Goal: Book appointment/travel/reservation

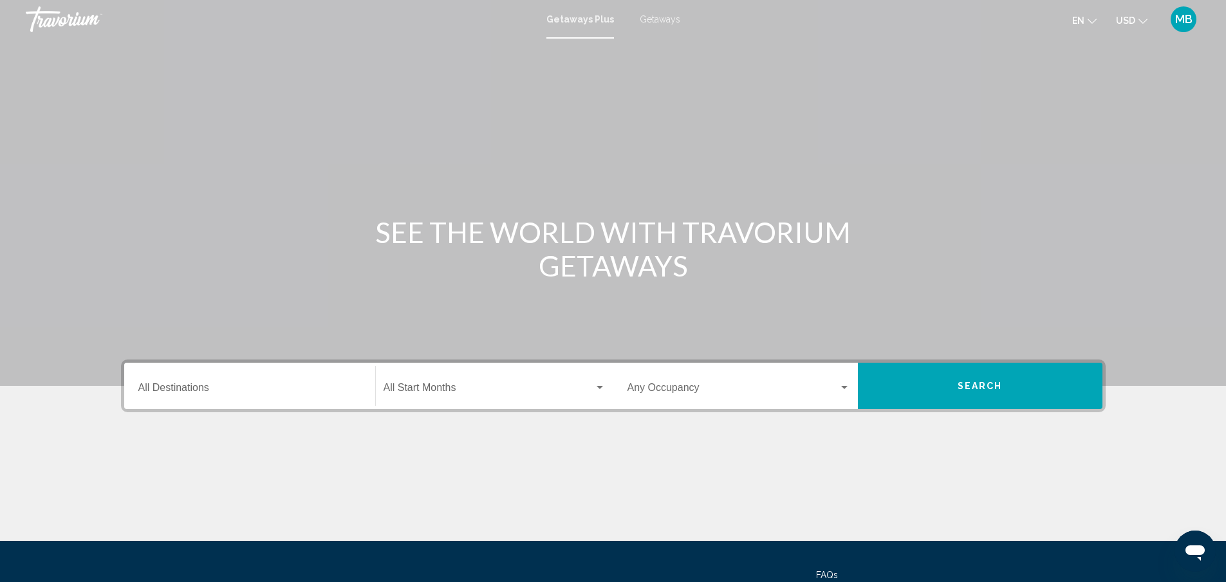
click at [217, 391] on input "Destination All Destinations" at bounding box center [249, 391] width 223 height 12
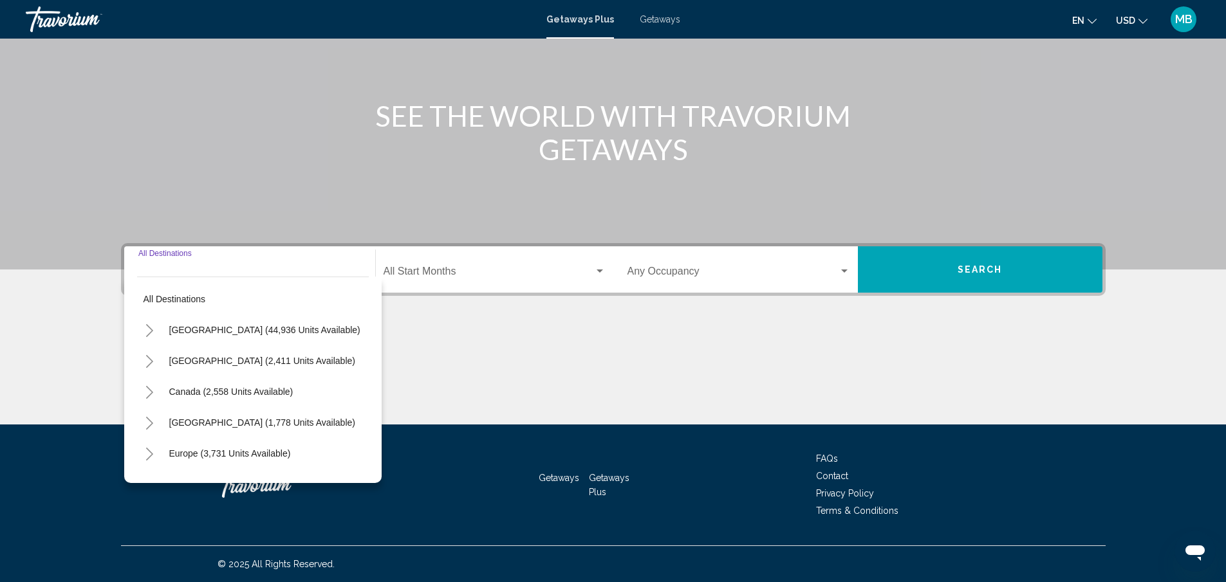
click at [147, 329] on icon "Toggle United States (44,936 units available)" at bounding box center [150, 330] width 10 height 13
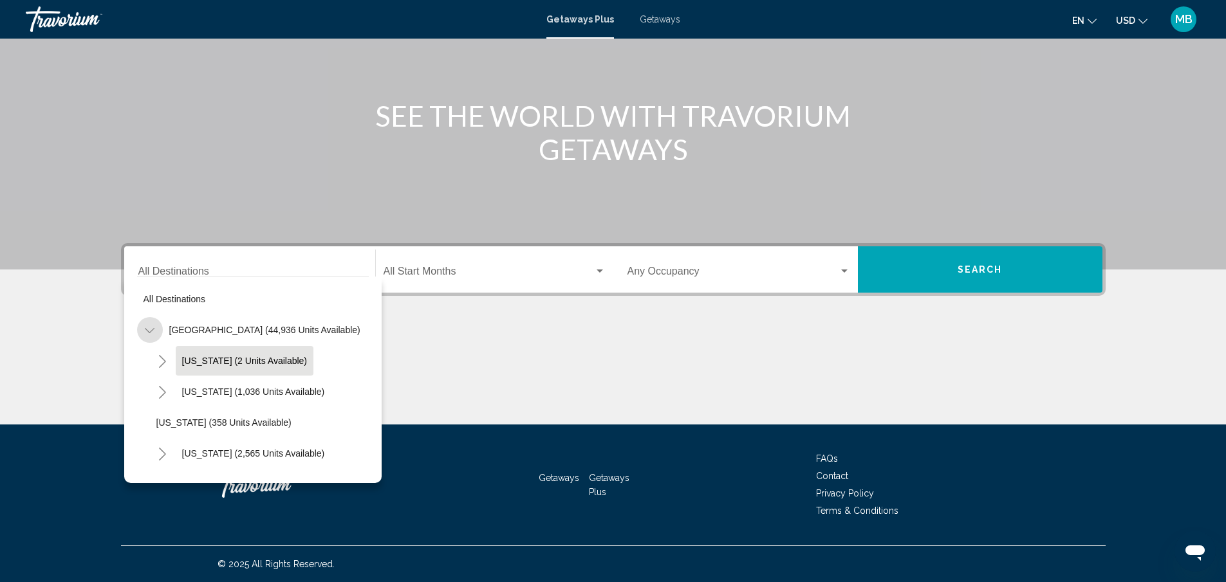
scroll to position [64, 0]
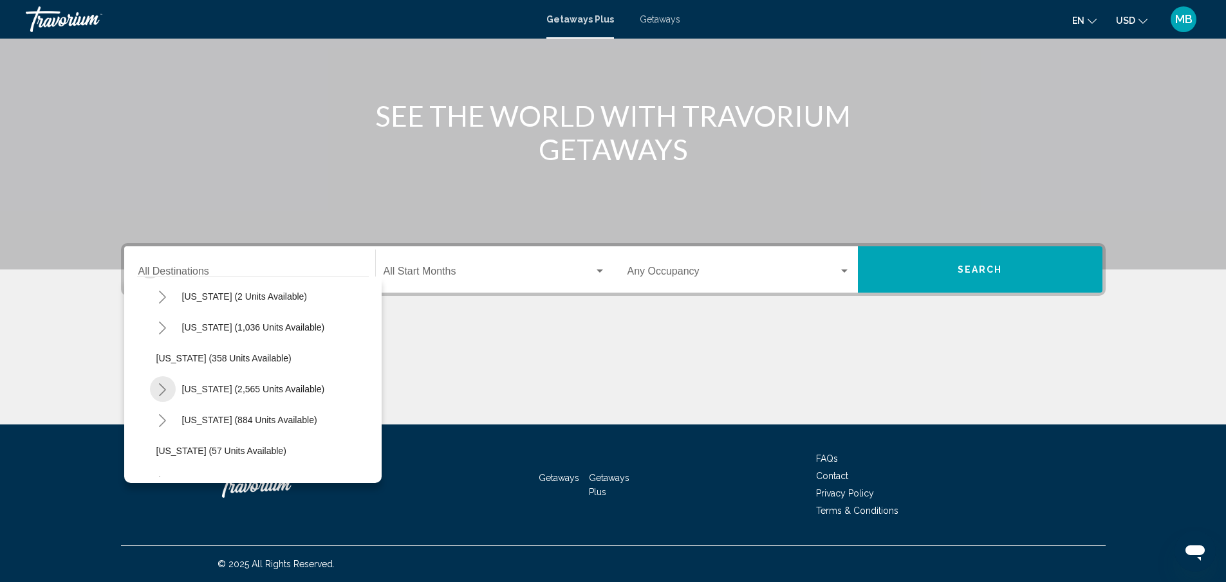
click at [158, 389] on icon "Toggle California (2,565 units available)" at bounding box center [163, 390] width 10 height 13
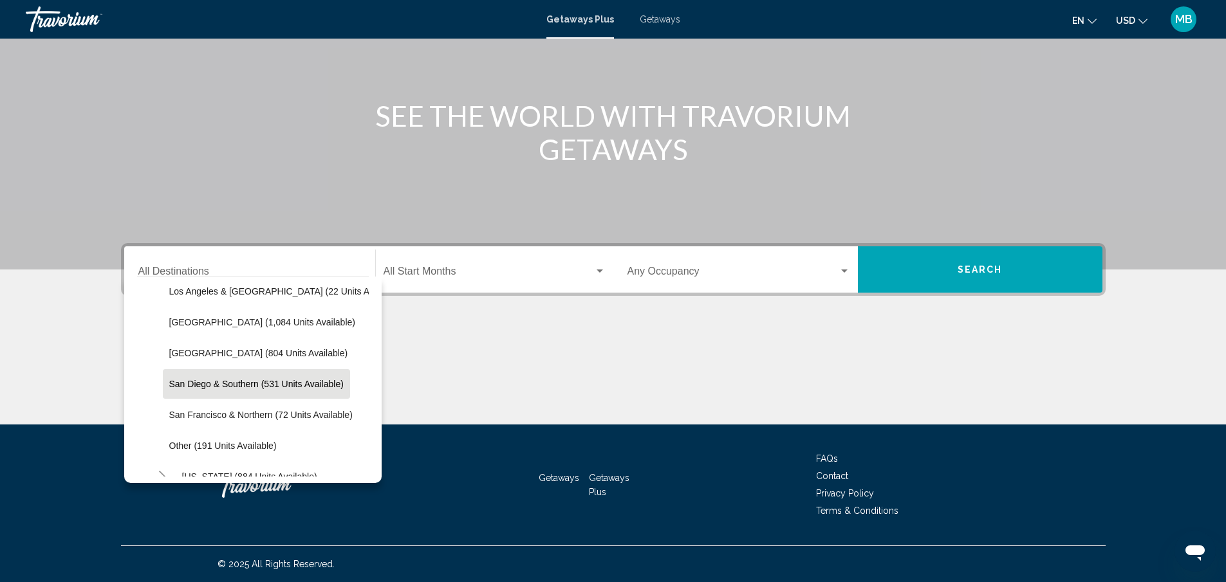
click at [202, 387] on span "San Diego & Southern (531 units available)" at bounding box center [256, 384] width 174 height 10
type input "**********"
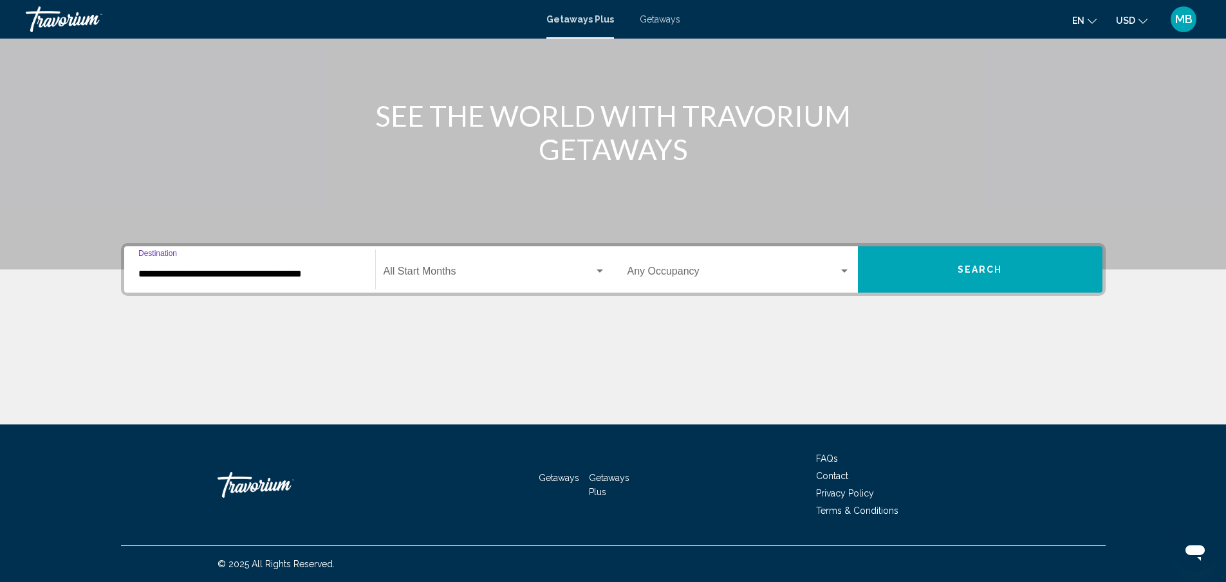
click at [597, 270] on div "Search widget" at bounding box center [600, 271] width 6 height 3
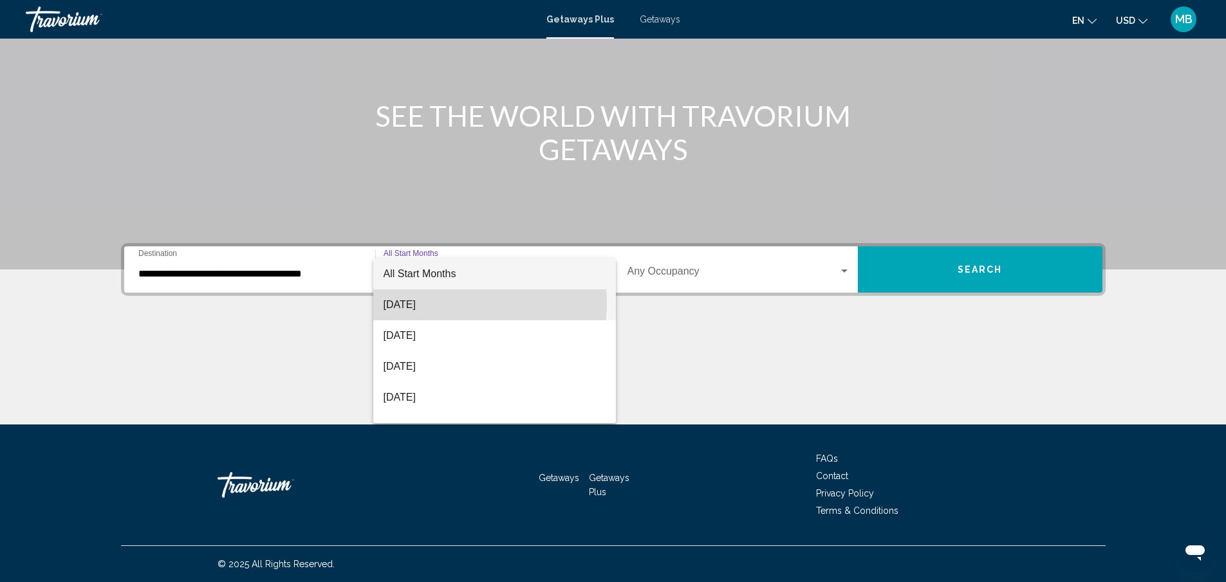
click at [441, 302] on span "August 2025" at bounding box center [495, 305] width 222 height 31
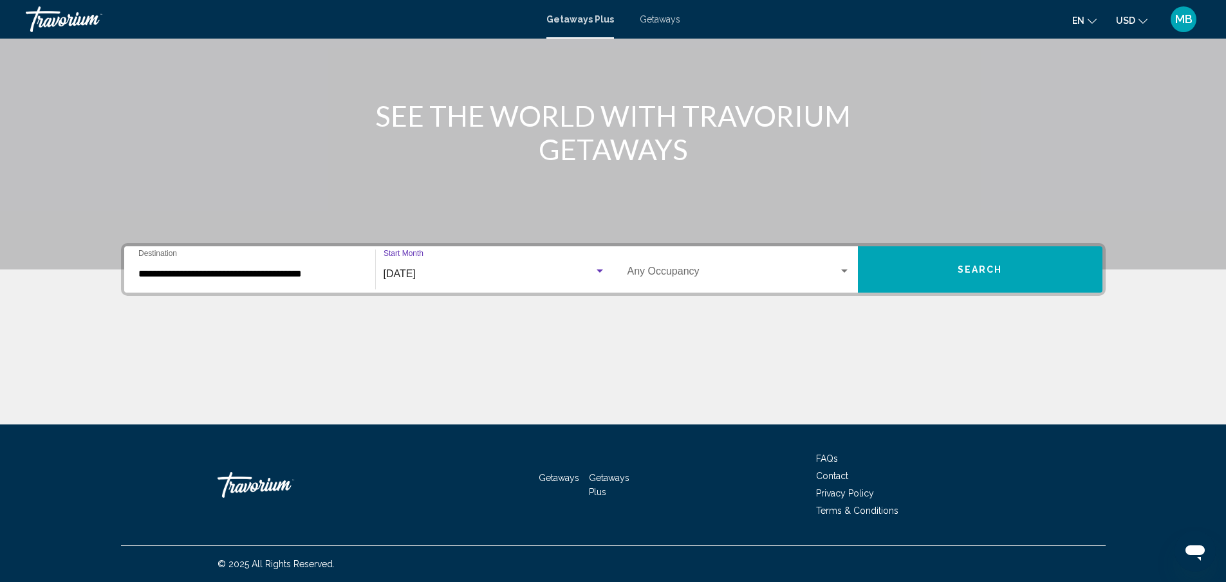
click at [695, 275] on span "Search widget" at bounding box center [732, 274] width 211 height 12
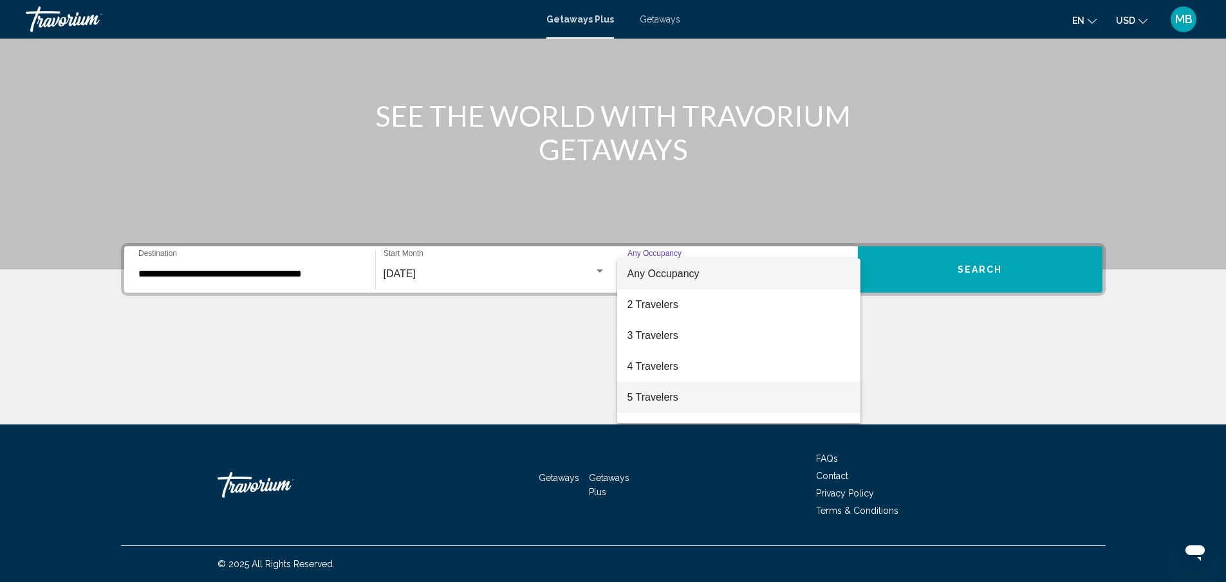
click at [667, 403] on span "5 Travelers" at bounding box center [738, 397] width 223 height 31
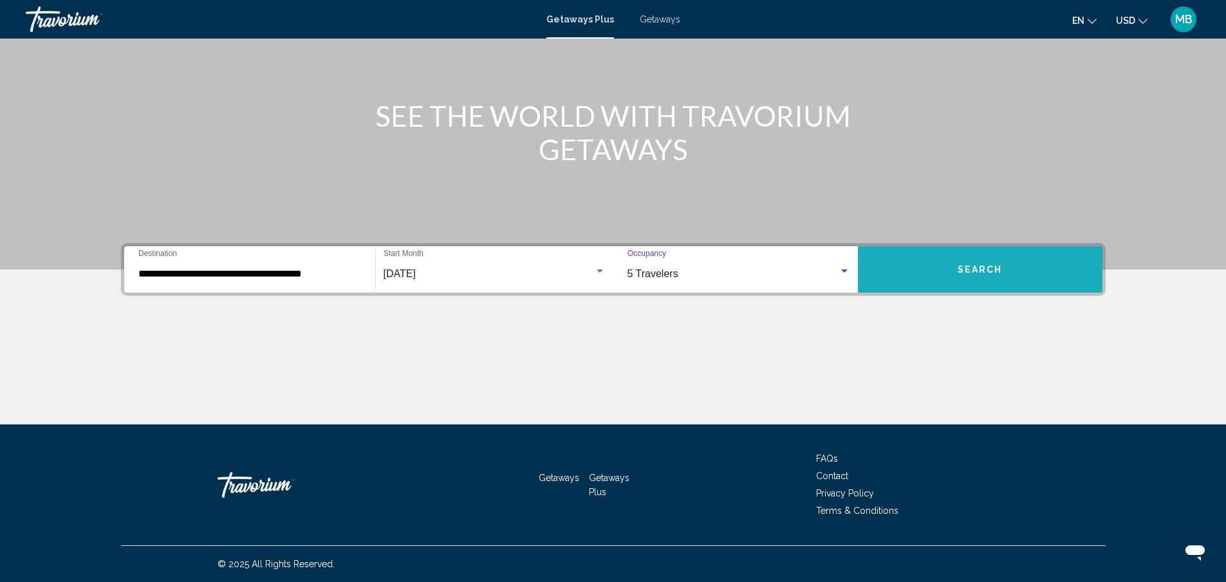
click at [994, 274] on span "Search" at bounding box center [980, 270] width 45 height 10
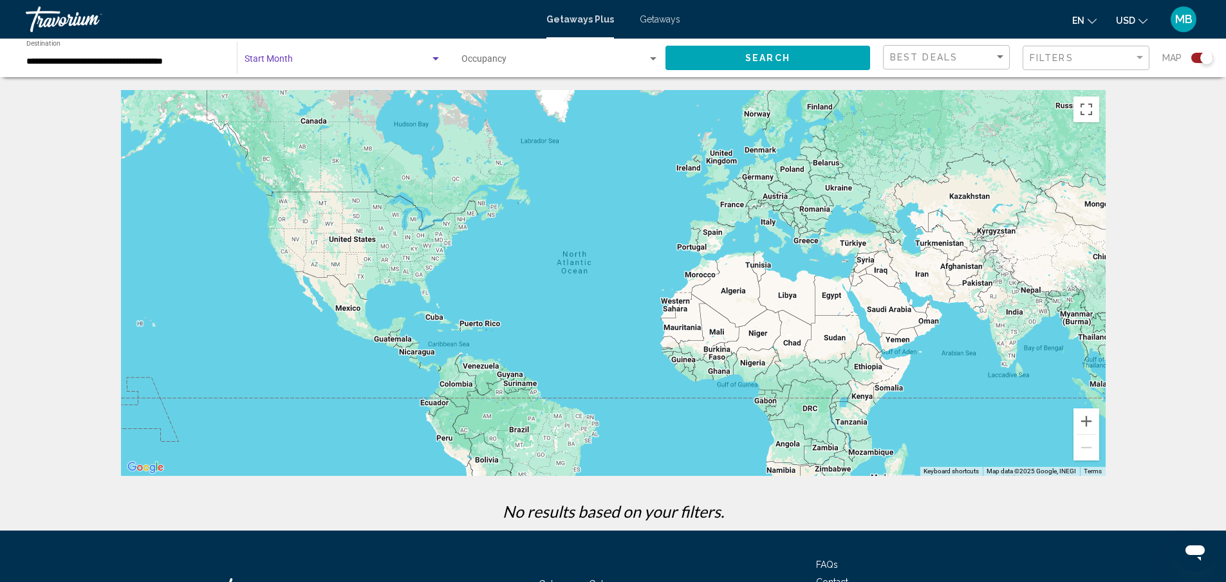
click at [435, 61] on div "Search widget" at bounding box center [436, 59] width 12 height 10
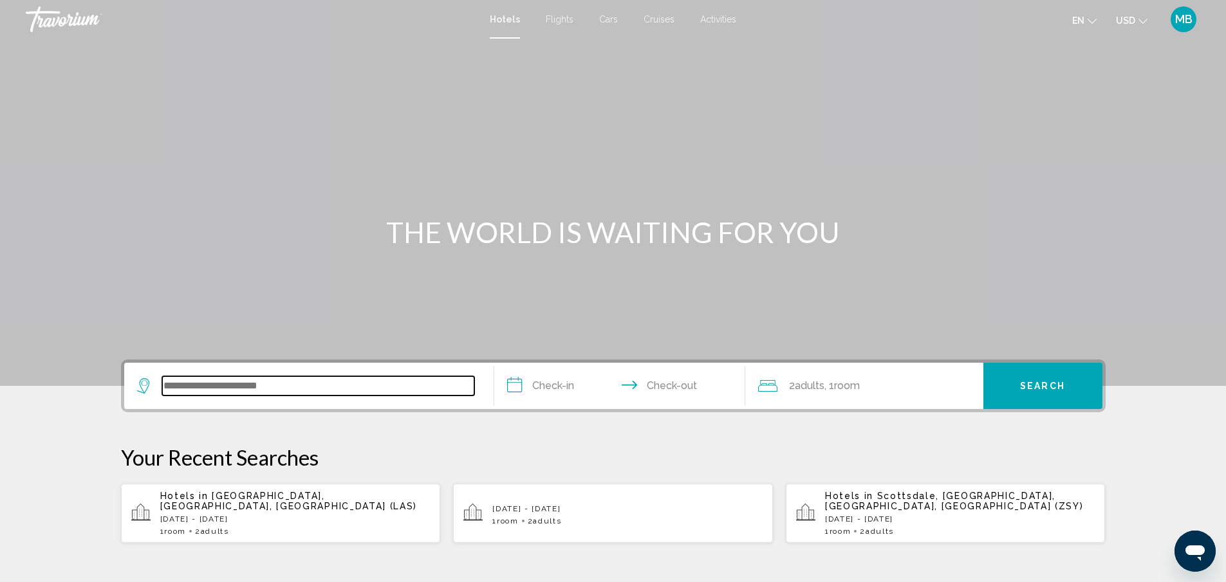
click at [281, 385] on input "Search widget" at bounding box center [318, 385] width 312 height 19
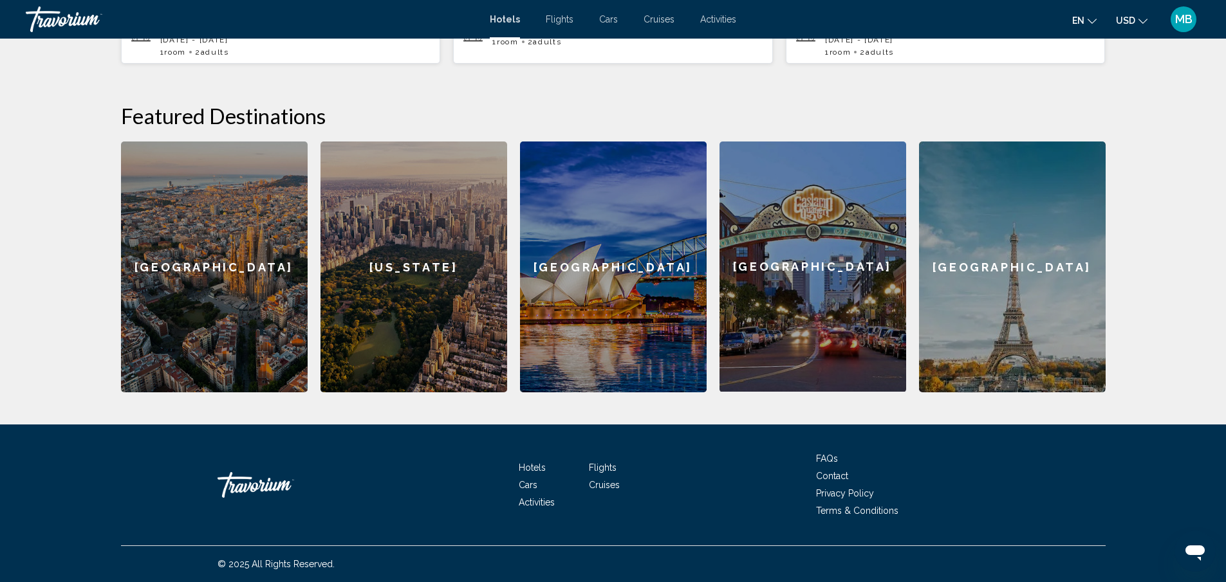
scroll to position [93, 0]
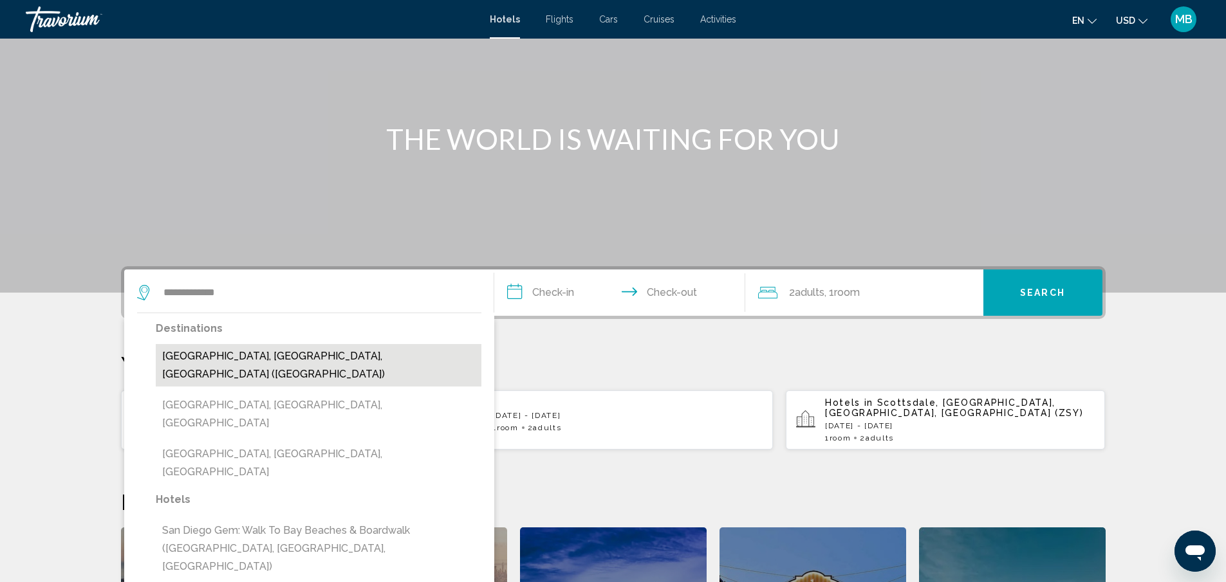
click at [206, 357] on button "[GEOGRAPHIC_DATA], [GEOGRAPHIC_DATA], [GEOGRAPHIC_DATA] ([GEOGRAPHIC_DATA])" at bounding box center [319, 365] width 326 height 42
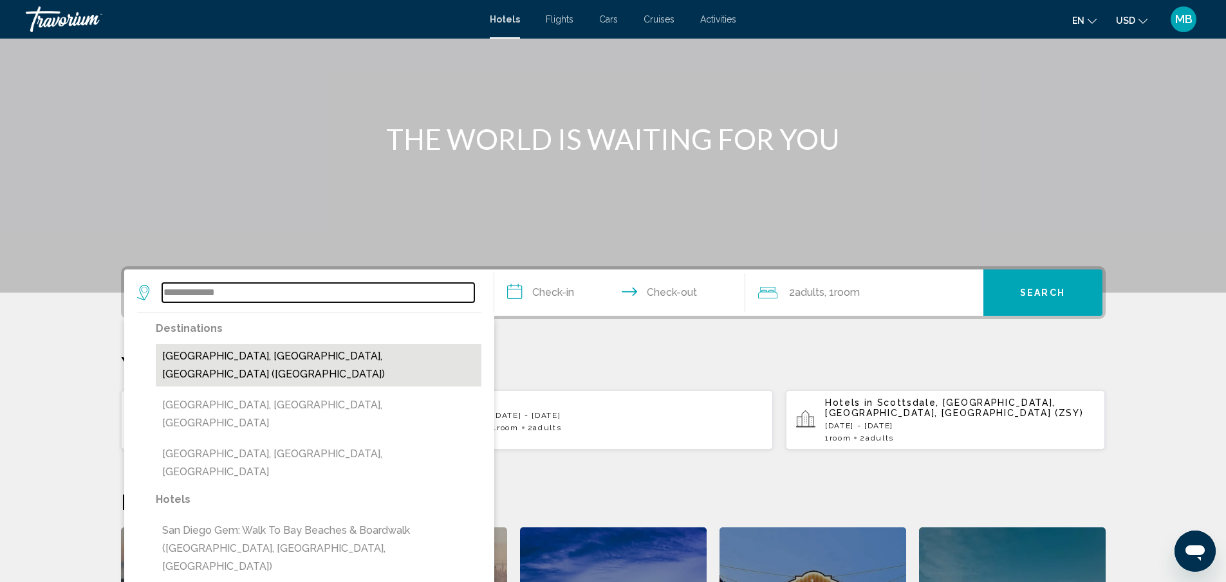
type input "**********"
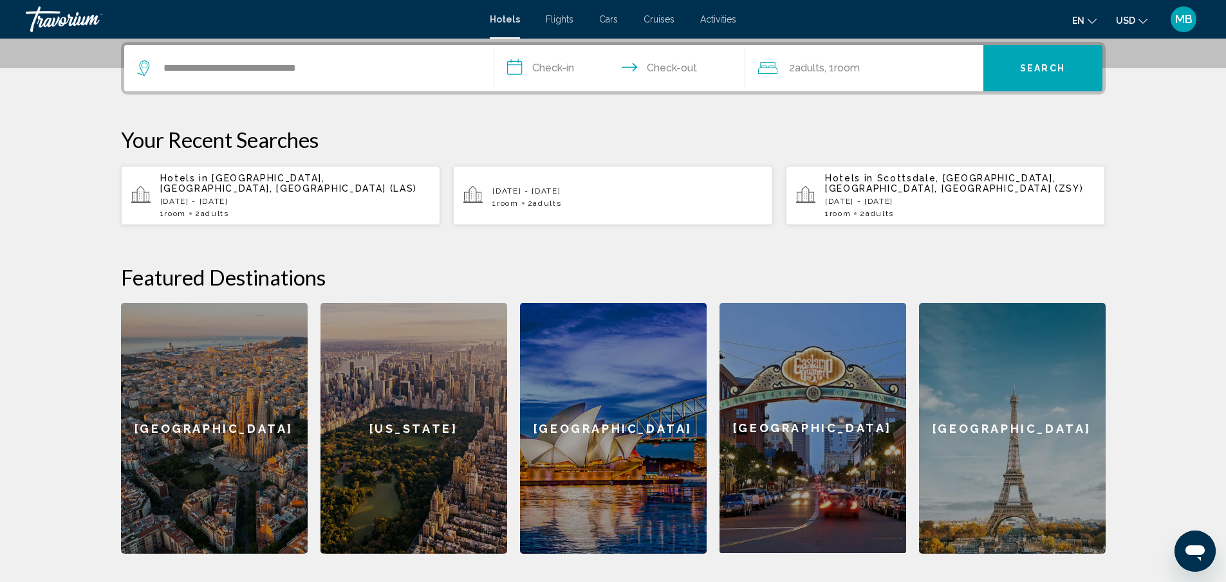
click at [614, 203] on div "1 Room rooms 2 Adult Adults" at bounding box center [627, 203] width 270 height 9
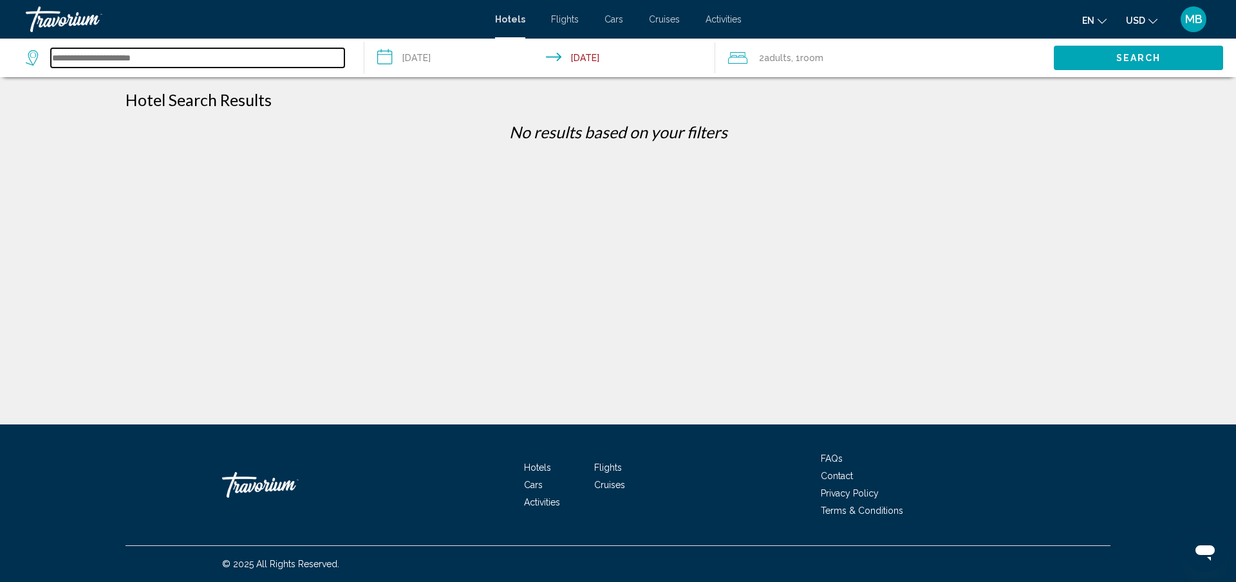
click at [128, 51] on input "Search widget" at bounding box center [197, 57] width 293 height 19
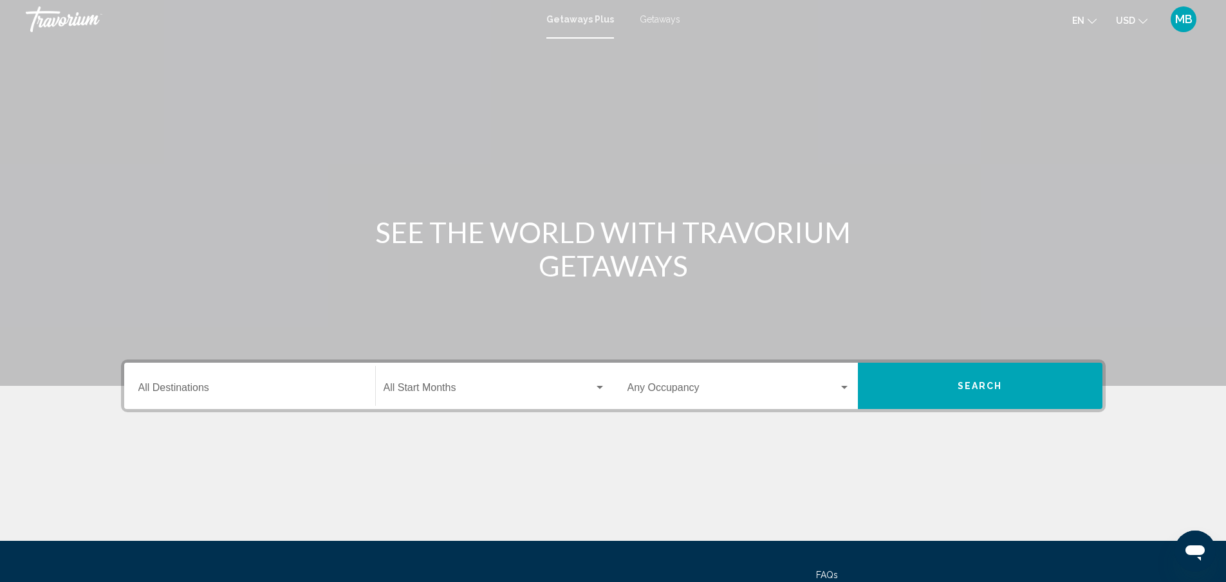
click at [194, 395] on input "Destination All Destinations" at bounding box center [249, 391] width 223 height 12
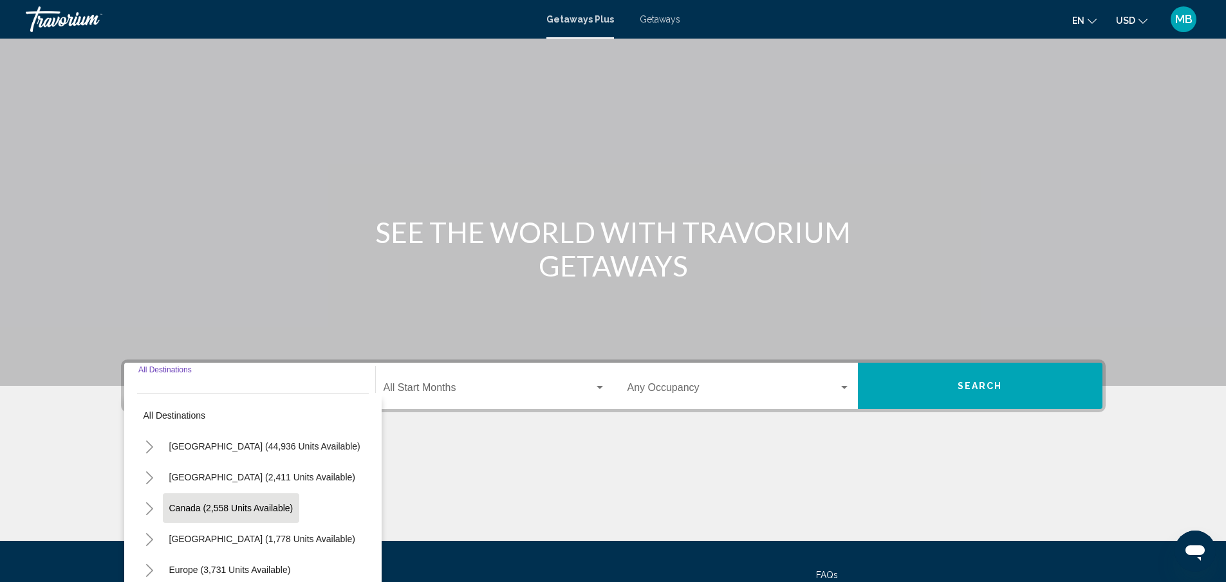
scroll to position [116, 0]
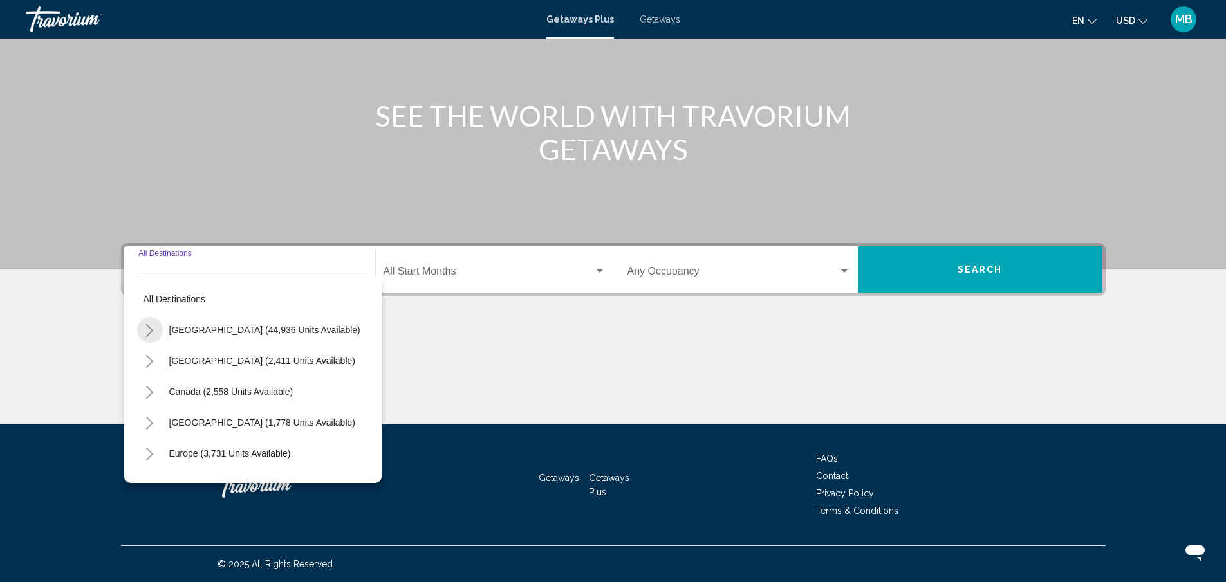
click at [152, 329] on icon "Toggle United States (44,936 units available)" at bounding box center [150, 330] width 10 height 13
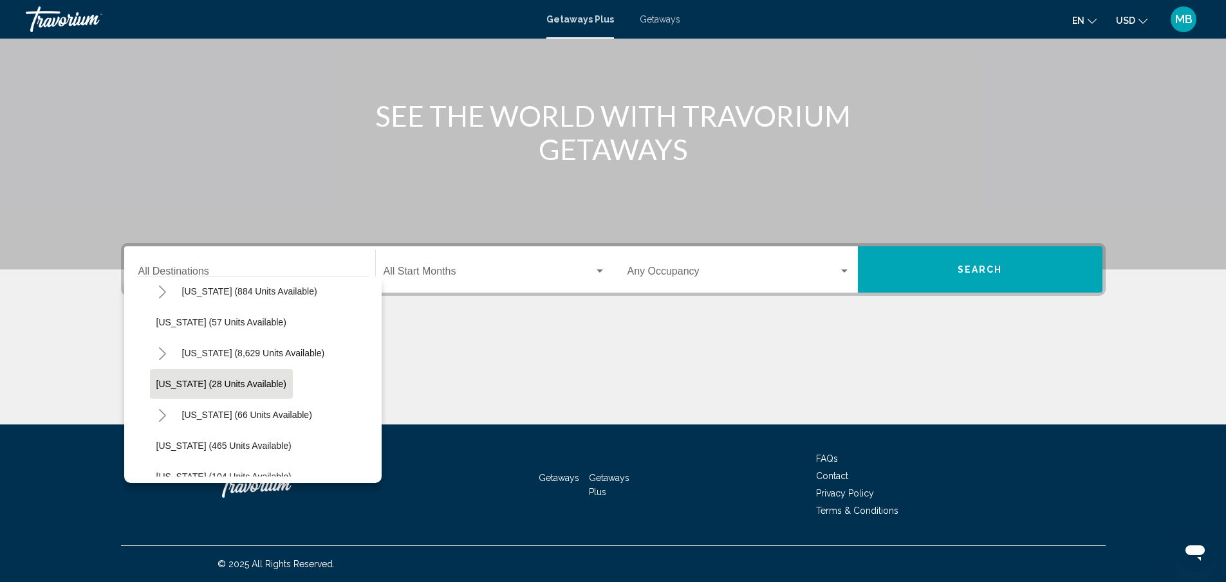
scroll to position [129, 0]
click at [163, 324] on icon "Toggle California (2,565 units available)" at bounding box center [163, 325] width 10 height 13
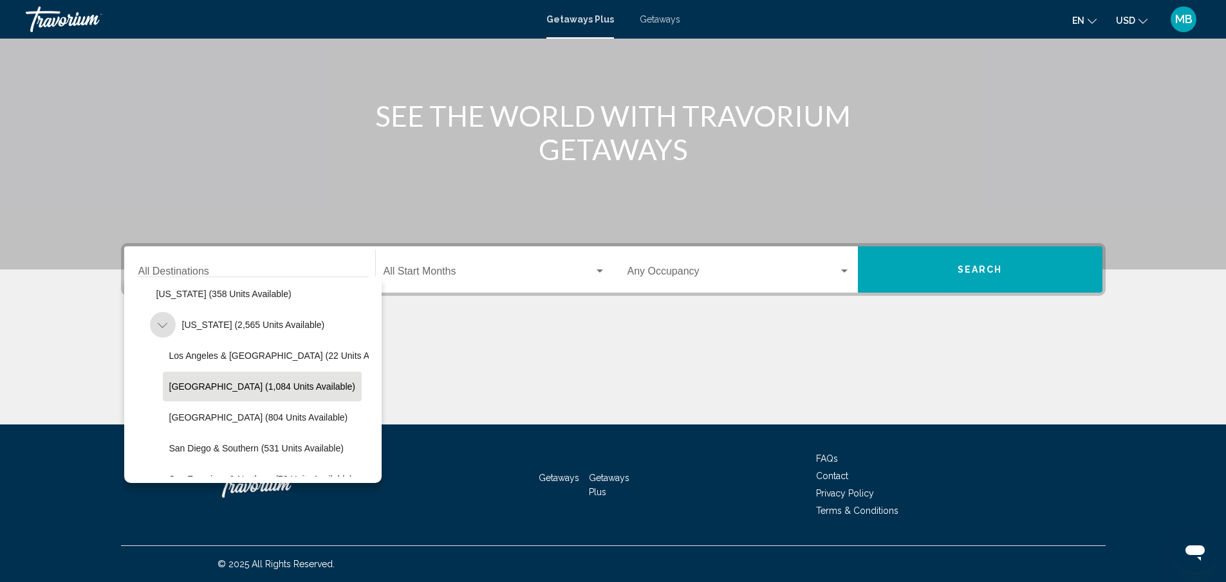
scroll to position [193, 0]
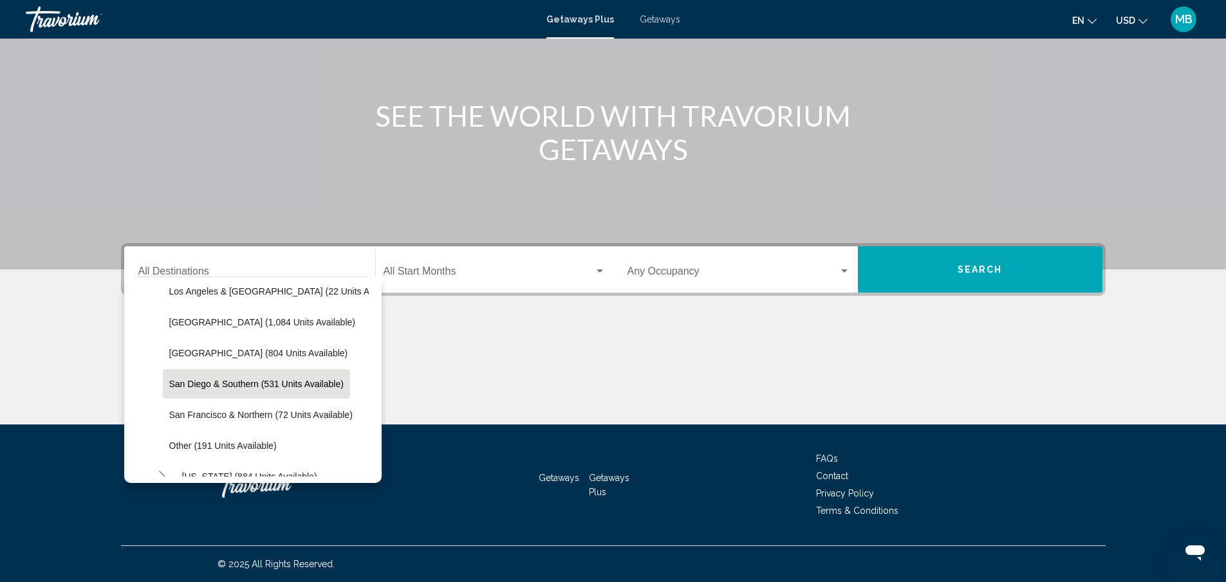
click at [206, 377] on button "San Diego & Southern (531 units available)" at bounding box center [256, 384] width 187 height 30
type input "**********"
